Goal: Task Accomplishment & Management: Manage account settings

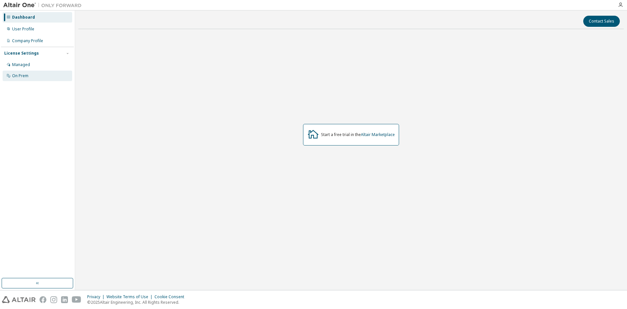
click at [19, 76] on div "On Prem" at bounding box center [20, 75] width 16 height 5
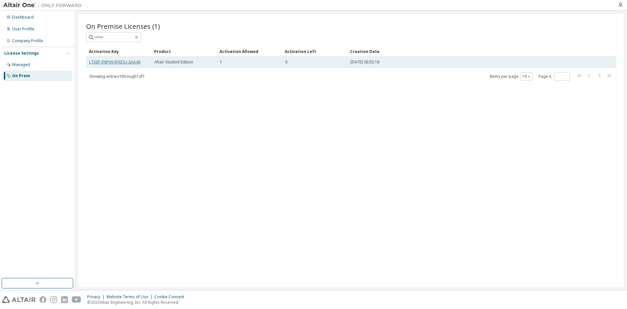
click at [110, 63] on link "LTXEP-FNPV6-RYEDU-2AA46" at bounding box center [114, 62] width 51 height 6
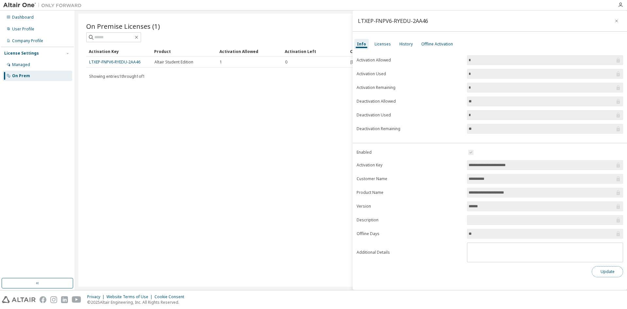
click at [594, 269] on button "Update" at bounding box center [607, 271] width 31 height 11
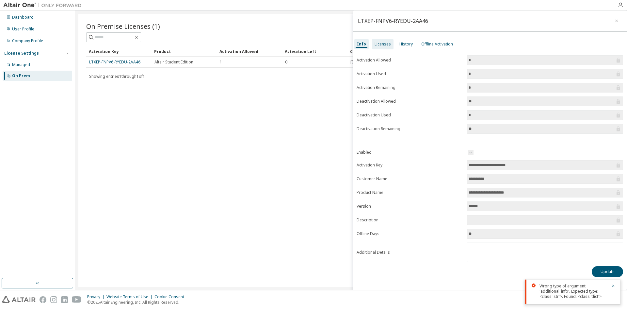
click at [381, 47] on div "Licenses" at bounding box center [383, 44] width 22 height 10
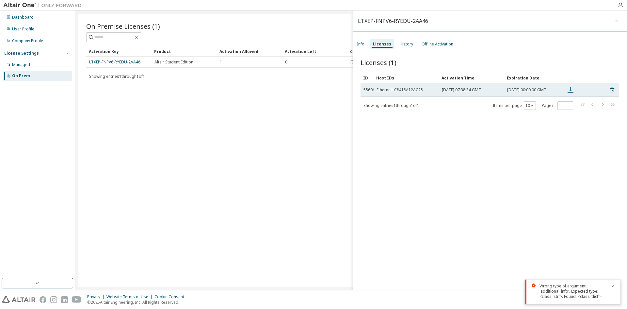
click at [570, 90] on icon at bounding box center [570, 90] width 6 height 6
